Goal: Task Accomplishment & Management: Complete application form

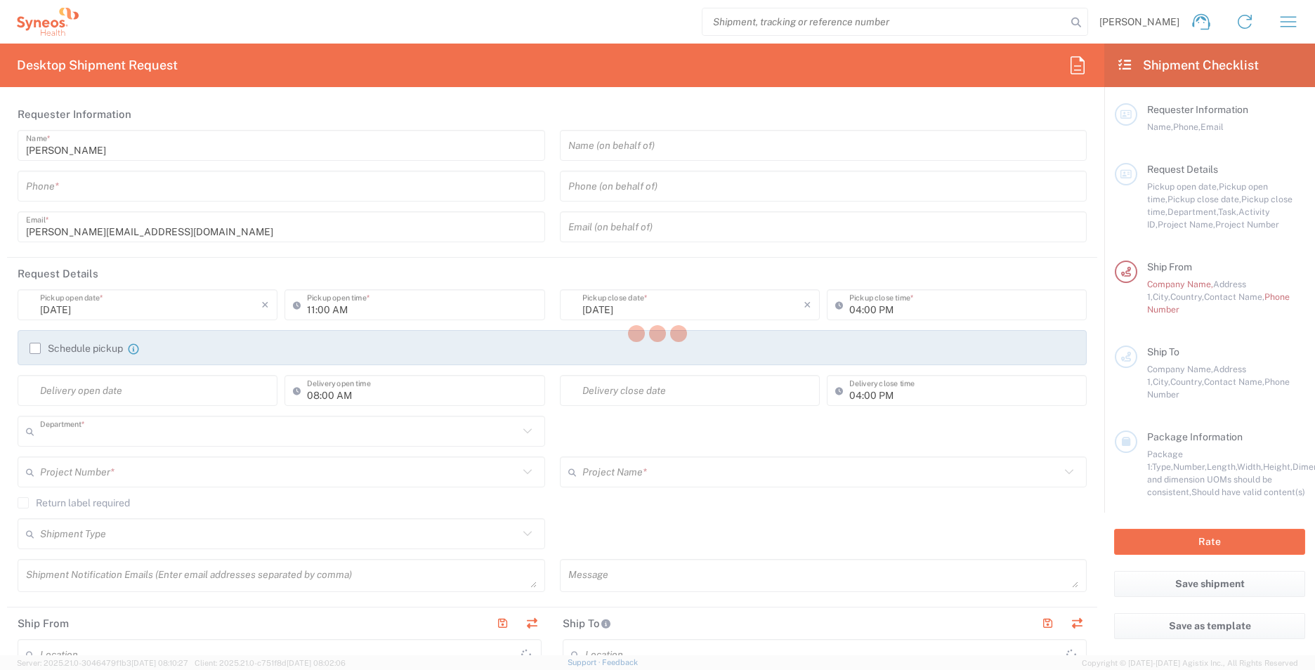
type input "3213"
type input "[GEOGRAPHIC_DATA]"
type input "Syneos Health UK Limited"
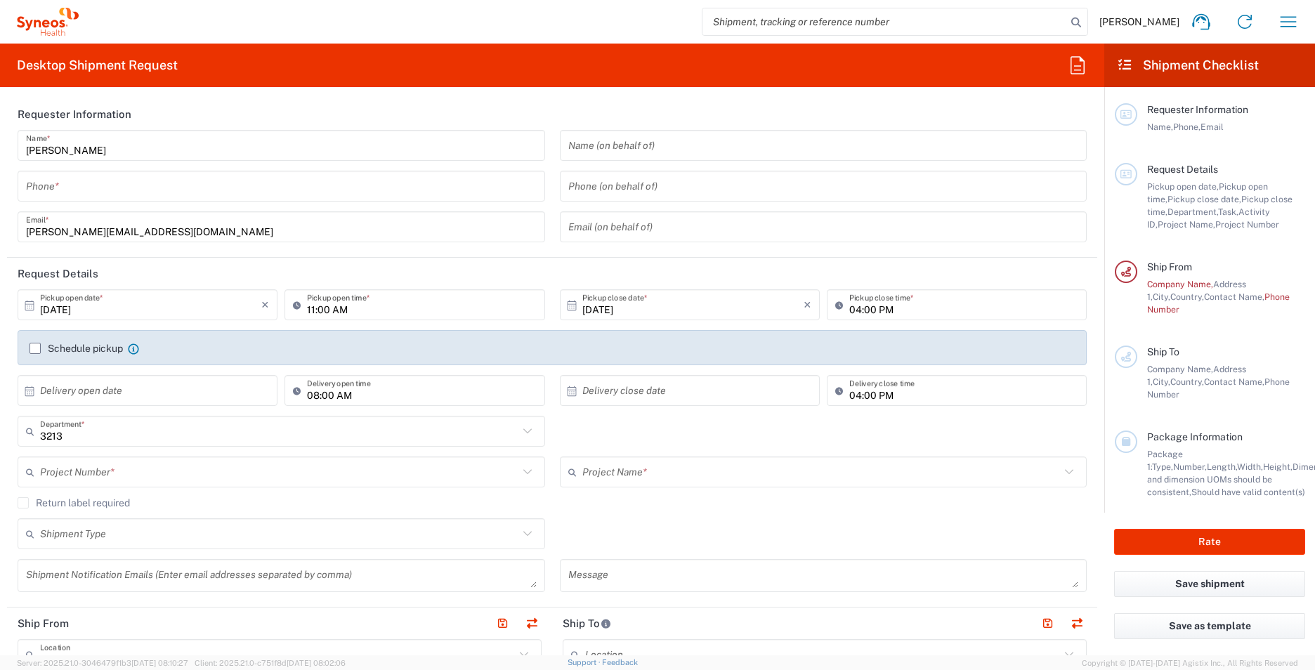
click at [252, 203] on div "[PERSON_NAME] Name * Phone * [PERSON_NAME][EMAIL_ADDRESS][DOMAIN_NAME] Email *" at bounding box center [282, 191] width 542 height 122
click at [254, 184] on input "tel" at bounding box center [281, 186] width 511 height 25
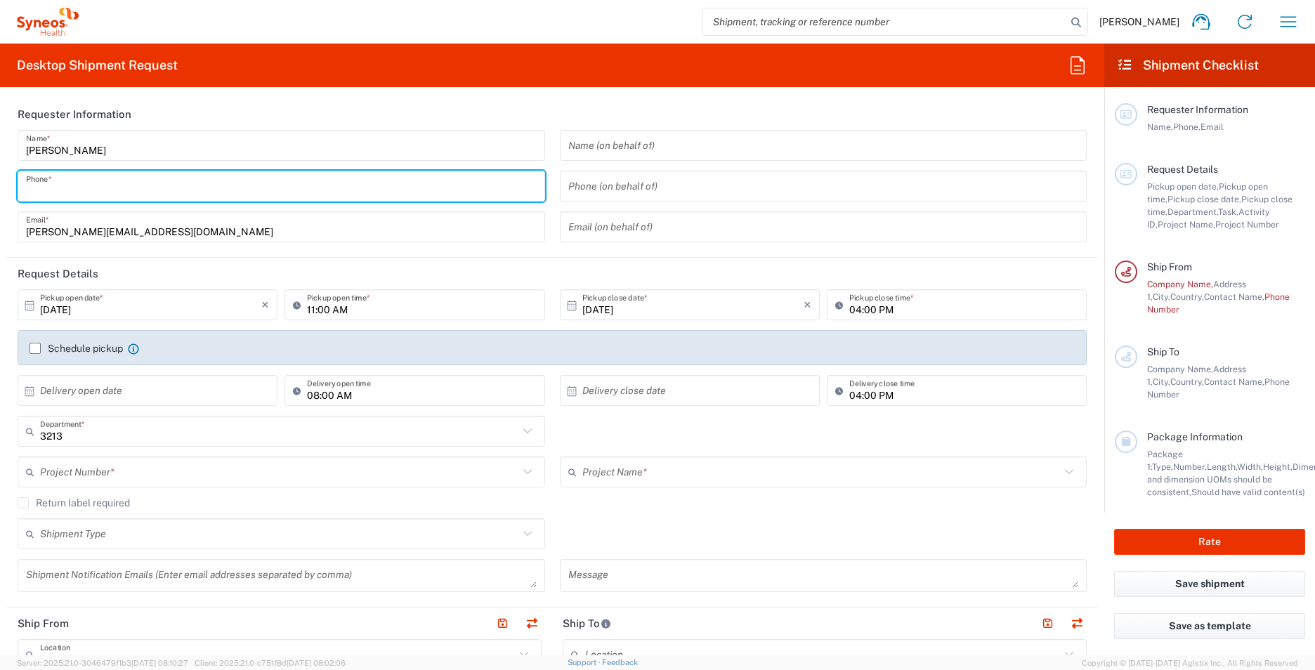
type input "07769702769"
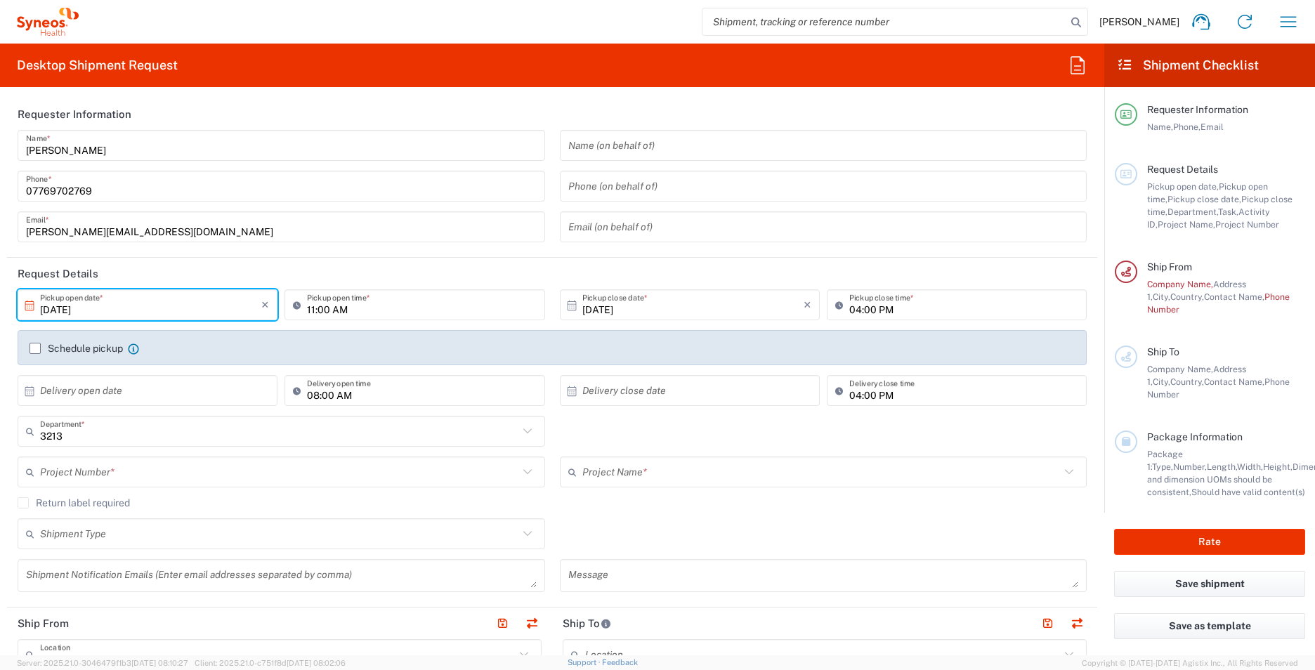
drag, startPoint x: 155, startPoint y: 311, endPoint x: 26, endPoint y: 307, distance: 128.6
click at [155, 310] on input "[DATE]" at bounding box center [150, 305] width 221 height 25
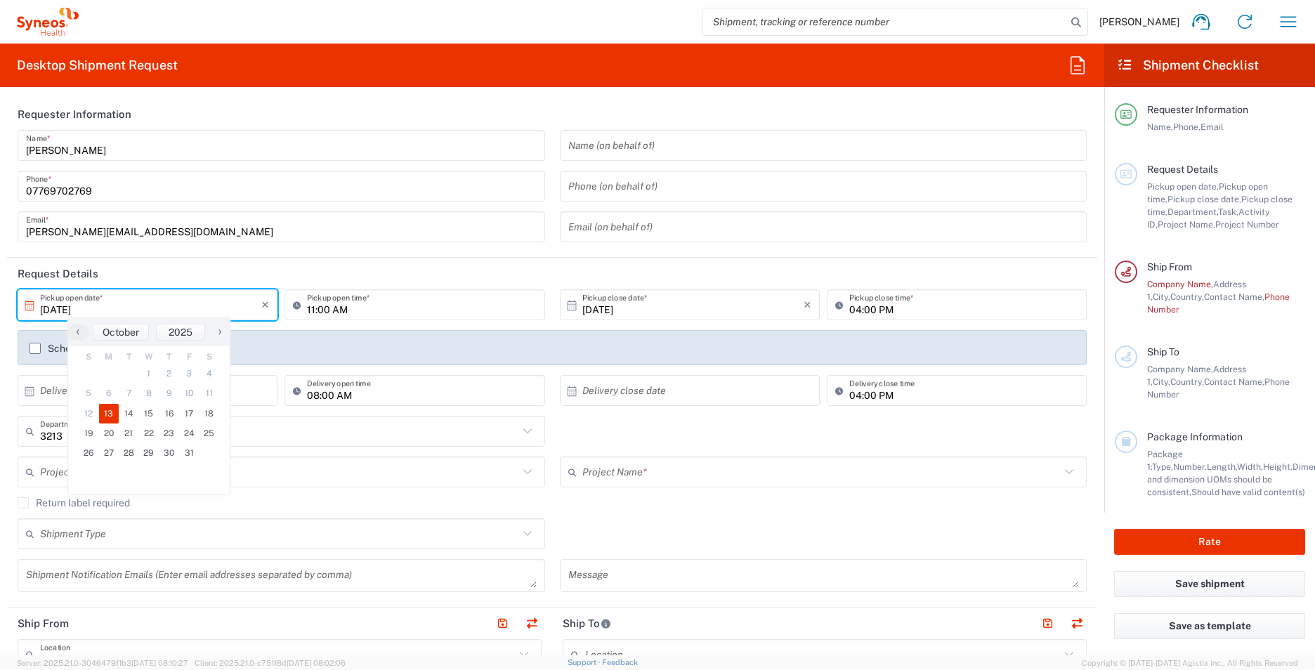
click at [34, 353] on label "Schedule pickup" at bounding box center [76, 348] width 93 height 11
click at [35, 349] on input "Schedule pickup" at bounding box center [35, 349] width 0 height 0
click at [275, 340] on div "Schedule pickup When scheduling a pickup please be sure to meet the following c…" at bounding box center [552, 347] width 1069 height 35
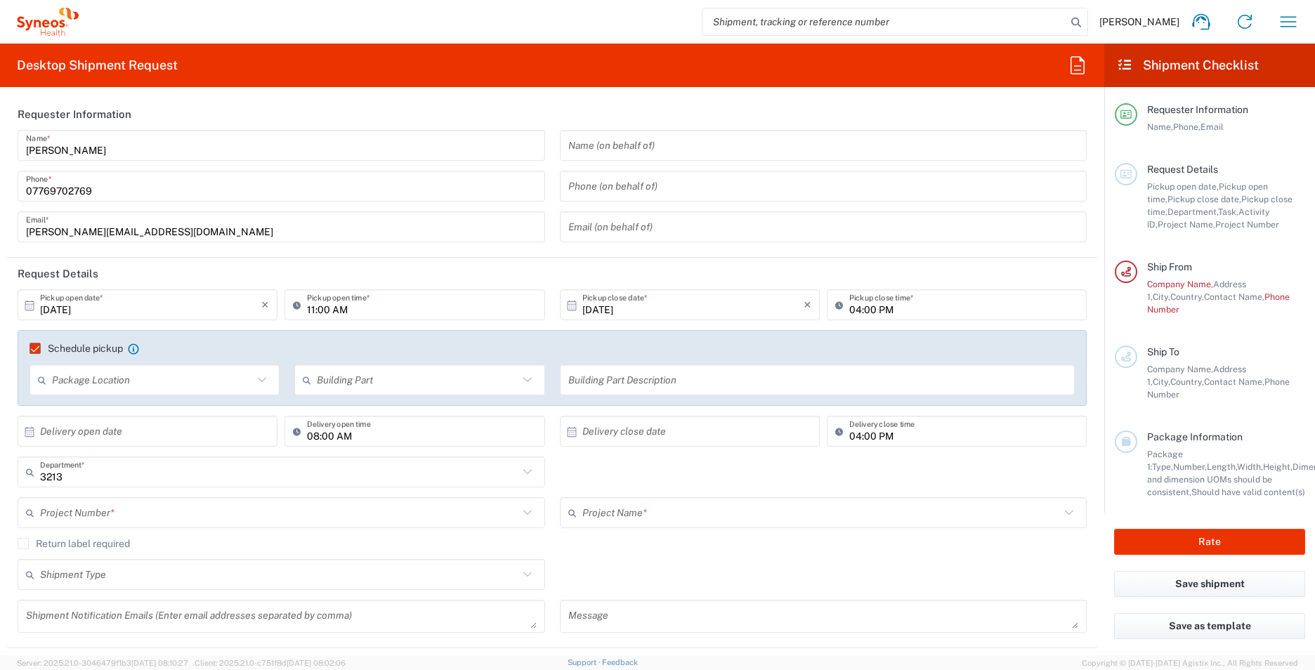
click at [671, 80] on agx-form-header "Desktop Shipment Request" at bounding box center [552, 66] width 1105 height 44
click at [70, 303] on input "[DATE]" at bounding box center [150, 305] width 221 height 25
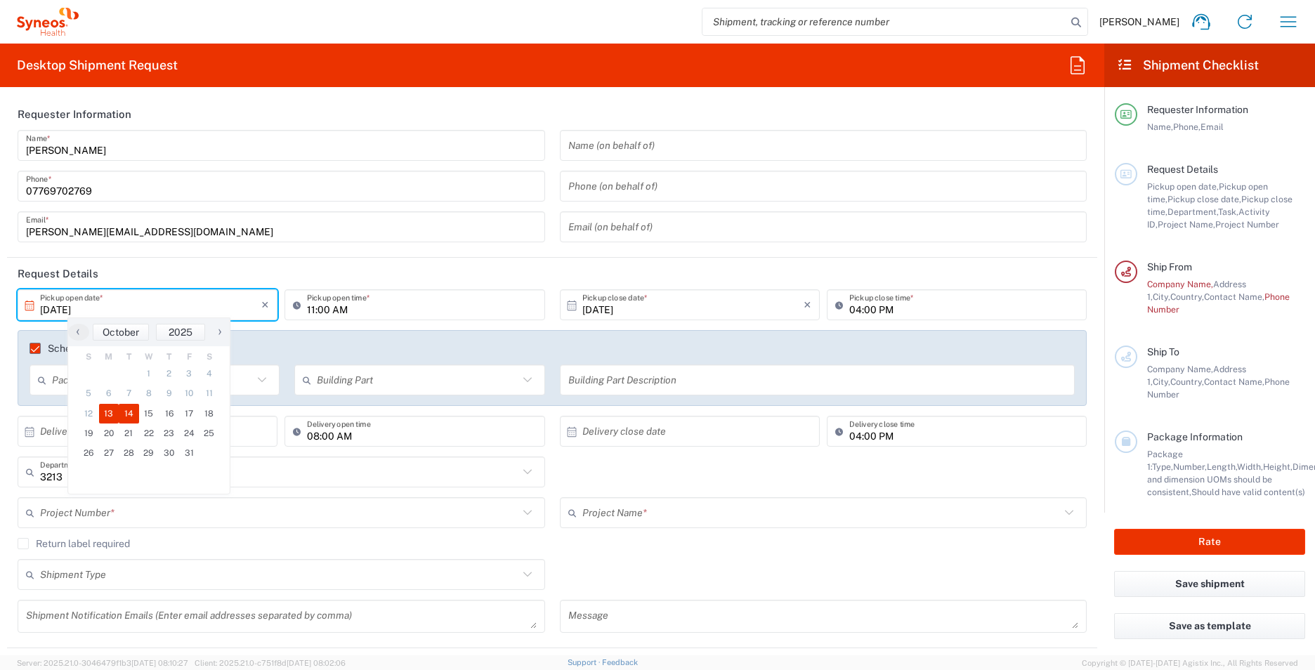
click at [131, 415] on span "14" at bounding box center [129, 414] width 20 height 20
type input "[DATE]"
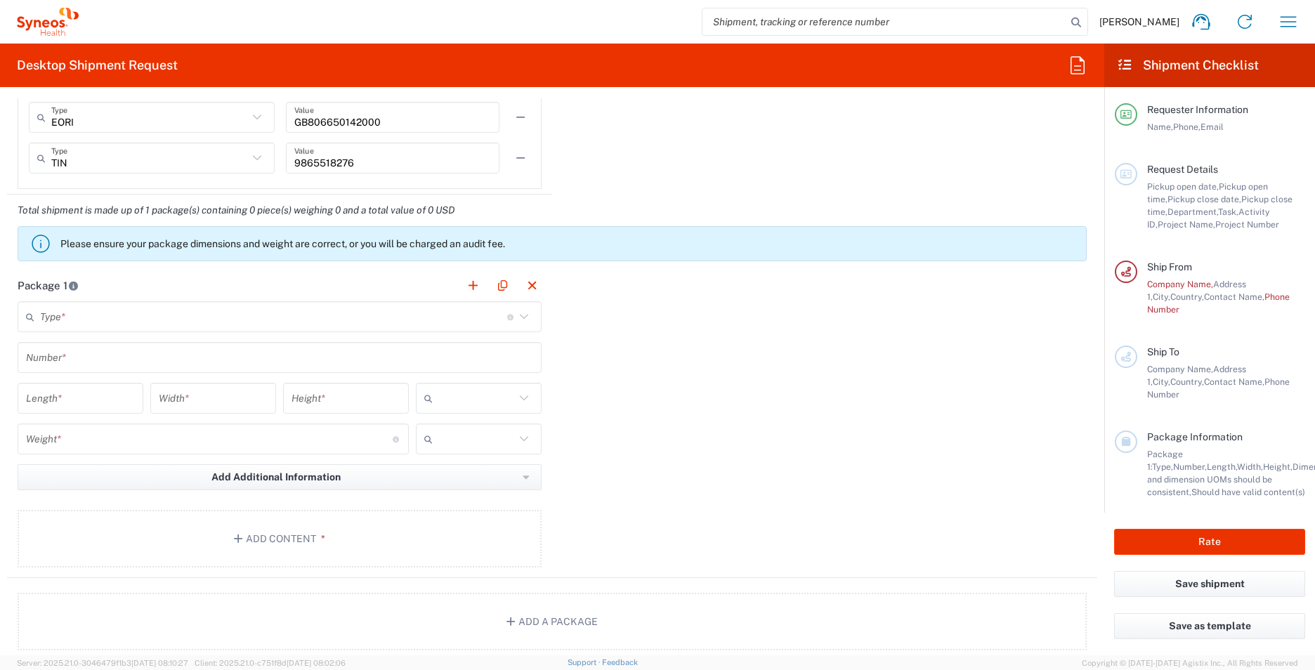
scroll to position [1195, 0]
